Goal: Navigation & Orientation: Find specific page/section

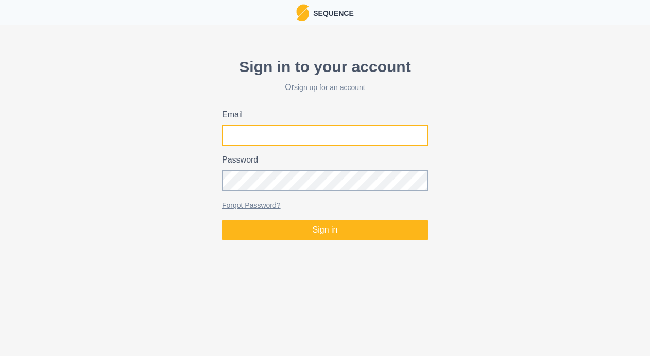
click at [279, 136] on input "Email" at bounding box center [325, 135] width 206 height 21
type input "[PERSON_NAME][EMAIL_ADDRESS][PERSON_NAME][DOMAIN_NAME]"
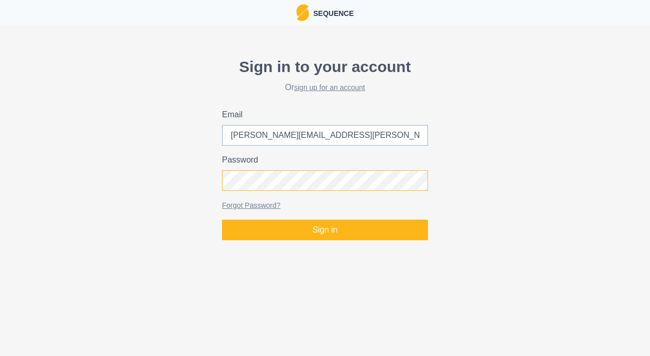
click at [222, 220] on button "Sign in" at bounding box center [325, 230] width 206 height 21
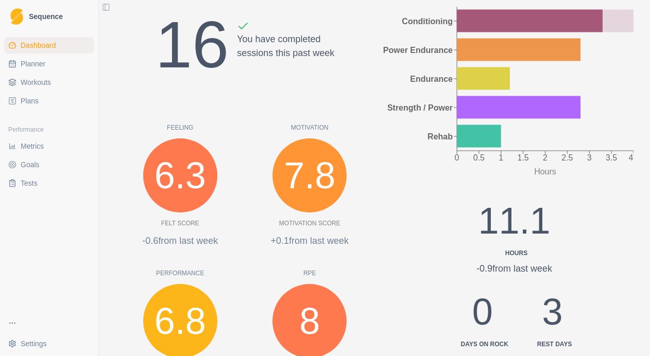
scroll to position [195, 0]
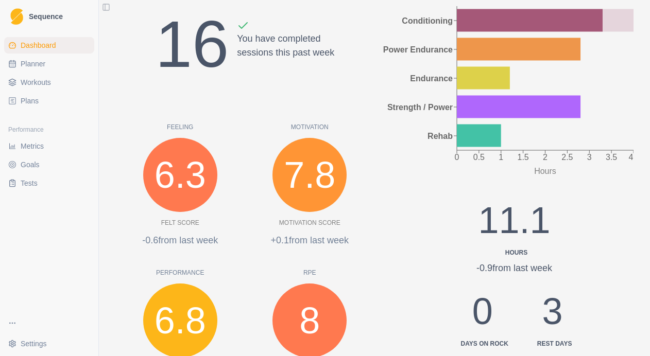
click at [37, 145] on span "Metrics" at bounding box center [32, 146] width 23 height 10
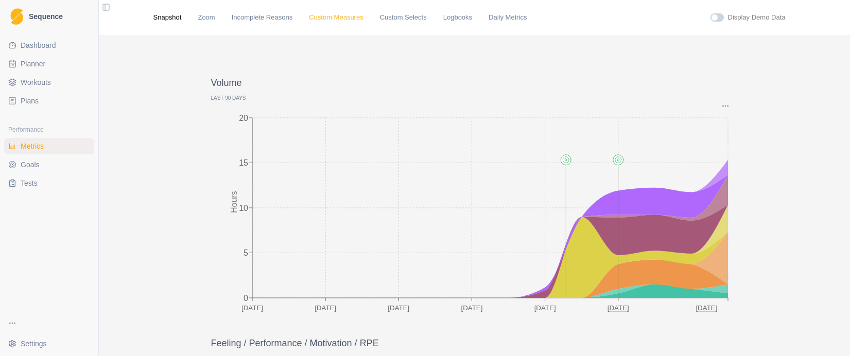
click at [333, 16] on link "Custom Measures" at bounding box center [336, 17] width 54 height 10
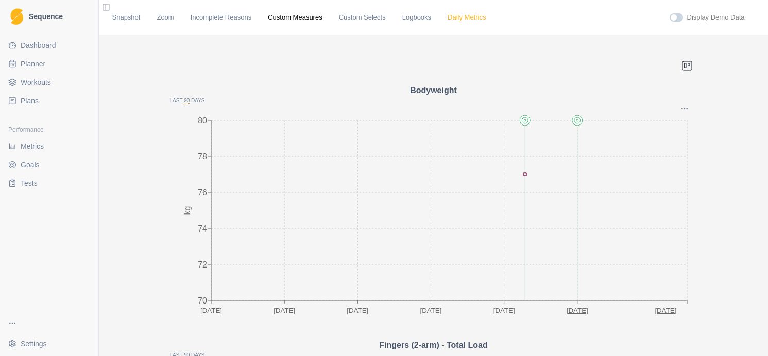
click at [472, 19] on link "Daily Metrics" at bounding box center [467, 17] width 38 height 10
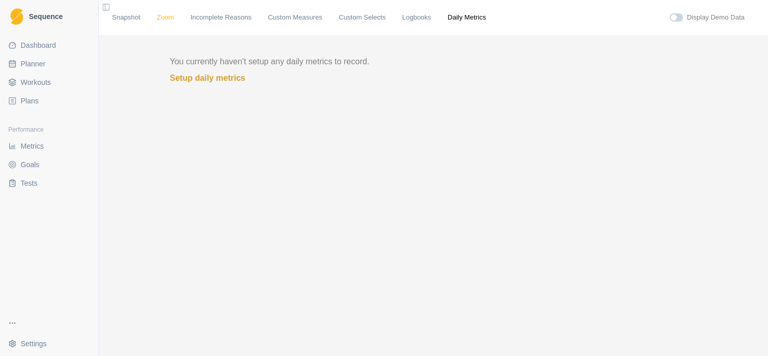
click at [165, 19] on link "Zoom" at bounding box center [165, 17] width 17 height 10
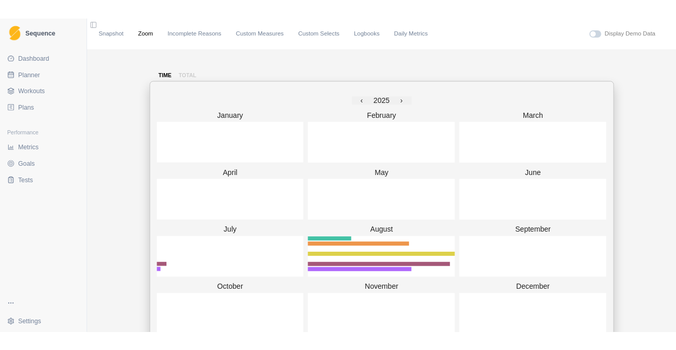
scroll to position [1, 0]
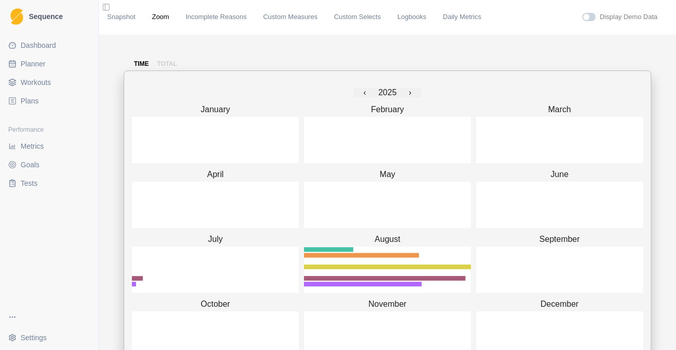
click at [37, 44] on span "Dashboard" at bounding box center [39, 45] width 36 height 10
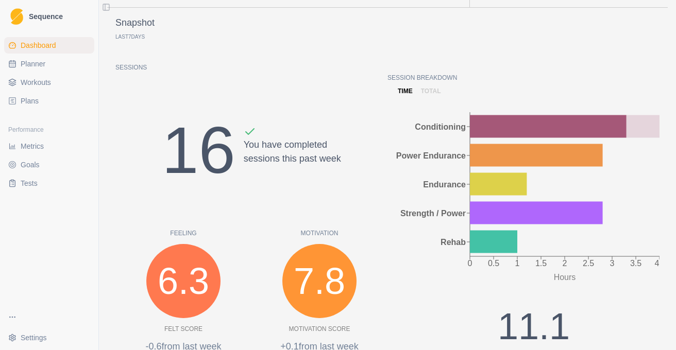
scroll to position [62, 0]
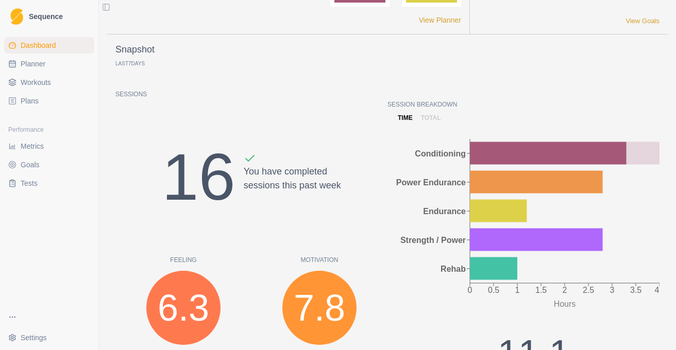
click at [35, 98] on span "Plans" at bounding box center [30, 101] width 18 height 10
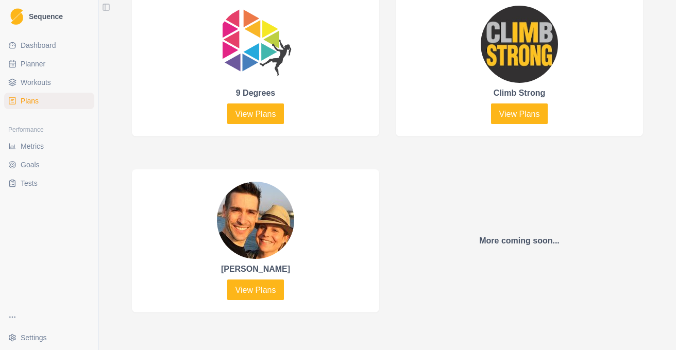
scroll to position [603, 0]
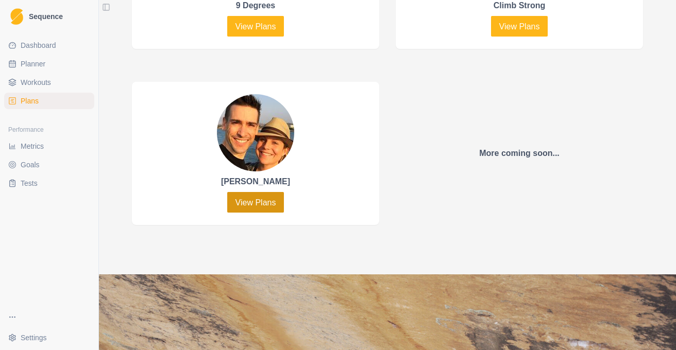
click at [251, 196] on link "View Plans" at bounding box center [255, 202] width 57 height 21
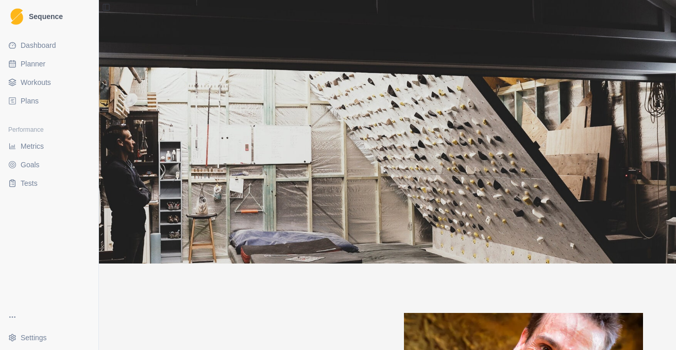
click at [49, 49] on span "Dashboard" at bounding box center [39, 45] width 36 height 10
